Goal: Find specific page/section

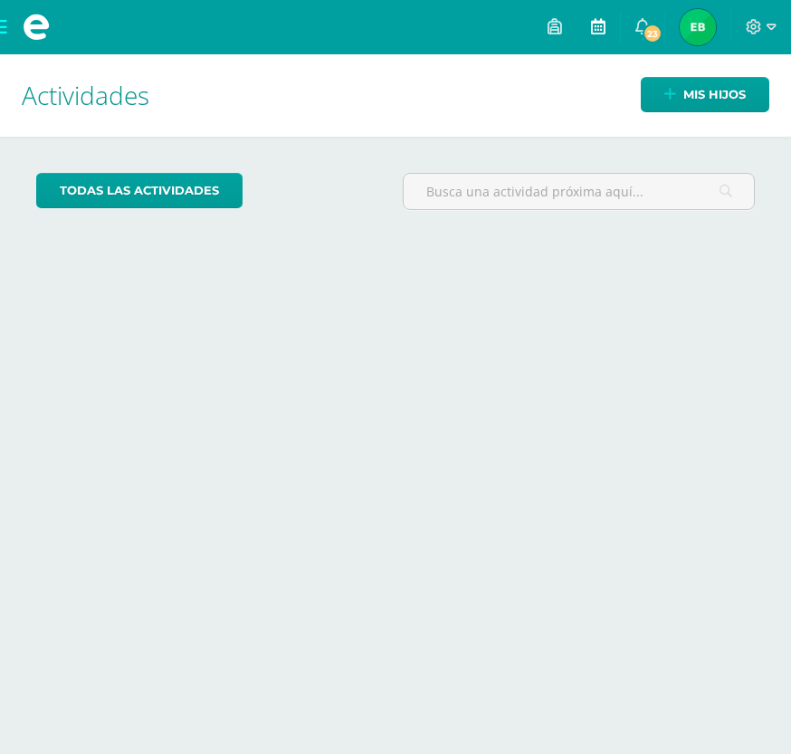
click at [598, 24] on icon at bounding box center [598, 26] width 14 height 16
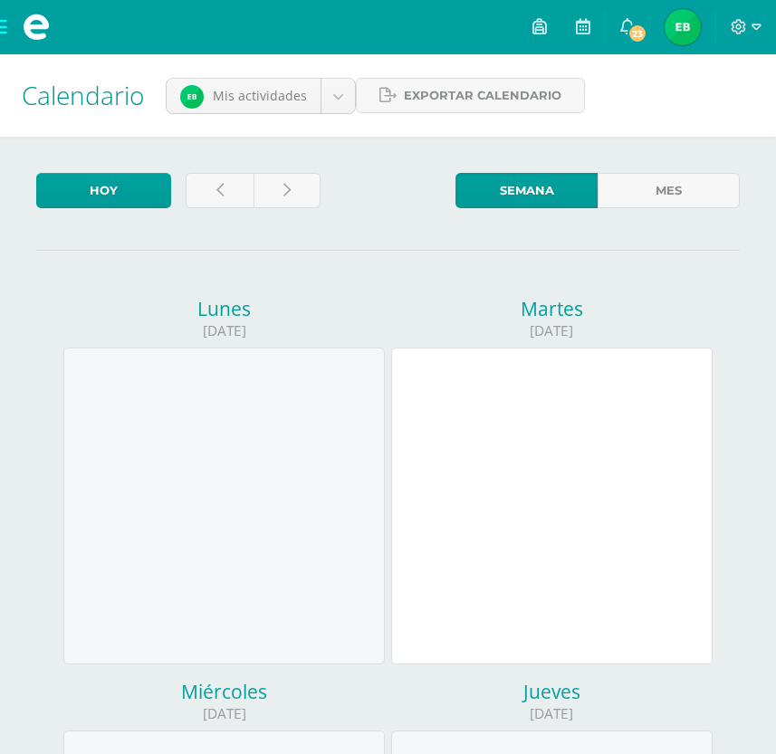
click at [553, 27] on link at bounding box center [539, 27] width 43 height 54
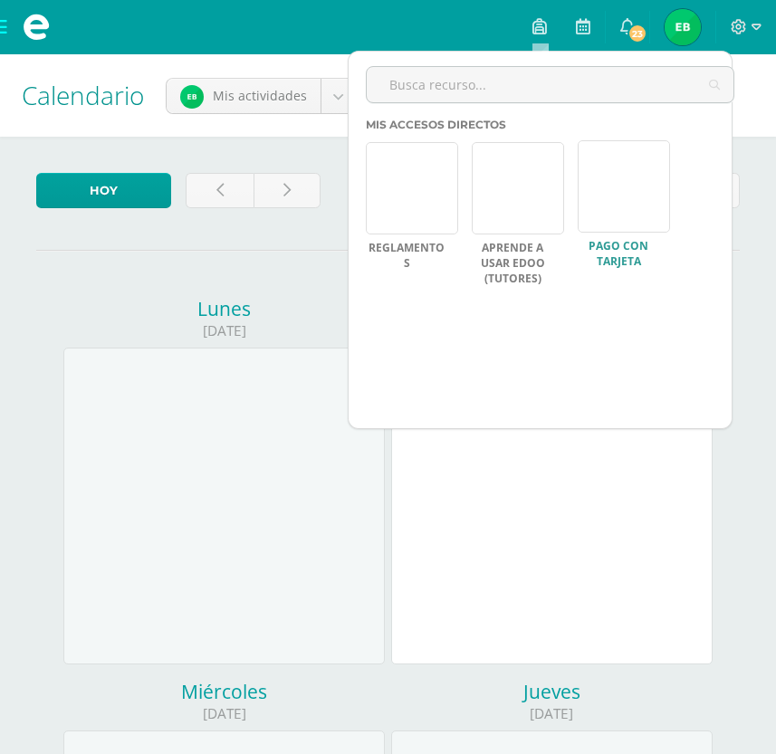
click at [625, 250] on link "PAGO CON TARJETA" at bounding box center [617, 254] width 81 height 31
